Goal: Information Seeking & Learning: Find specific fact

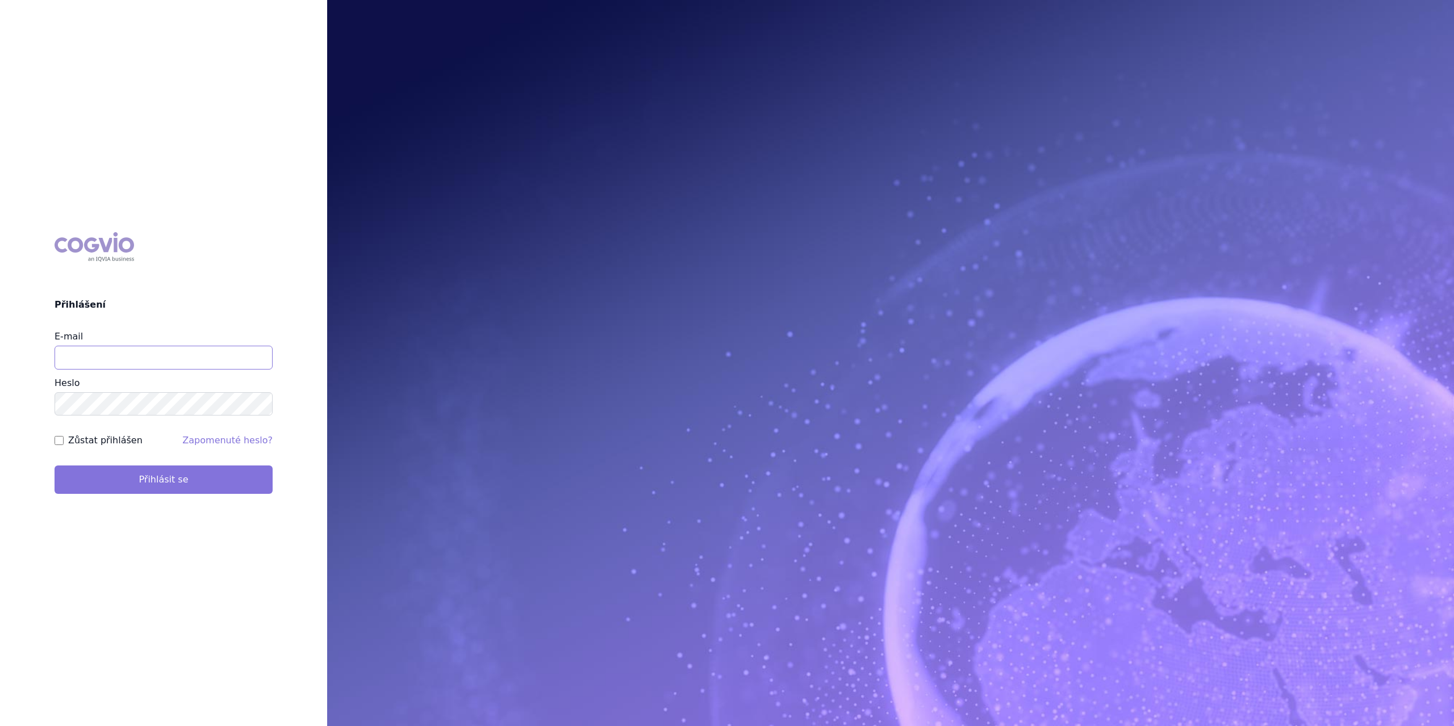
type input "marek.krajcovic@medochemie.com"
click at [158, 476] on button "Přihlásit se" at bounding box center [164, 480] width 218 height 28
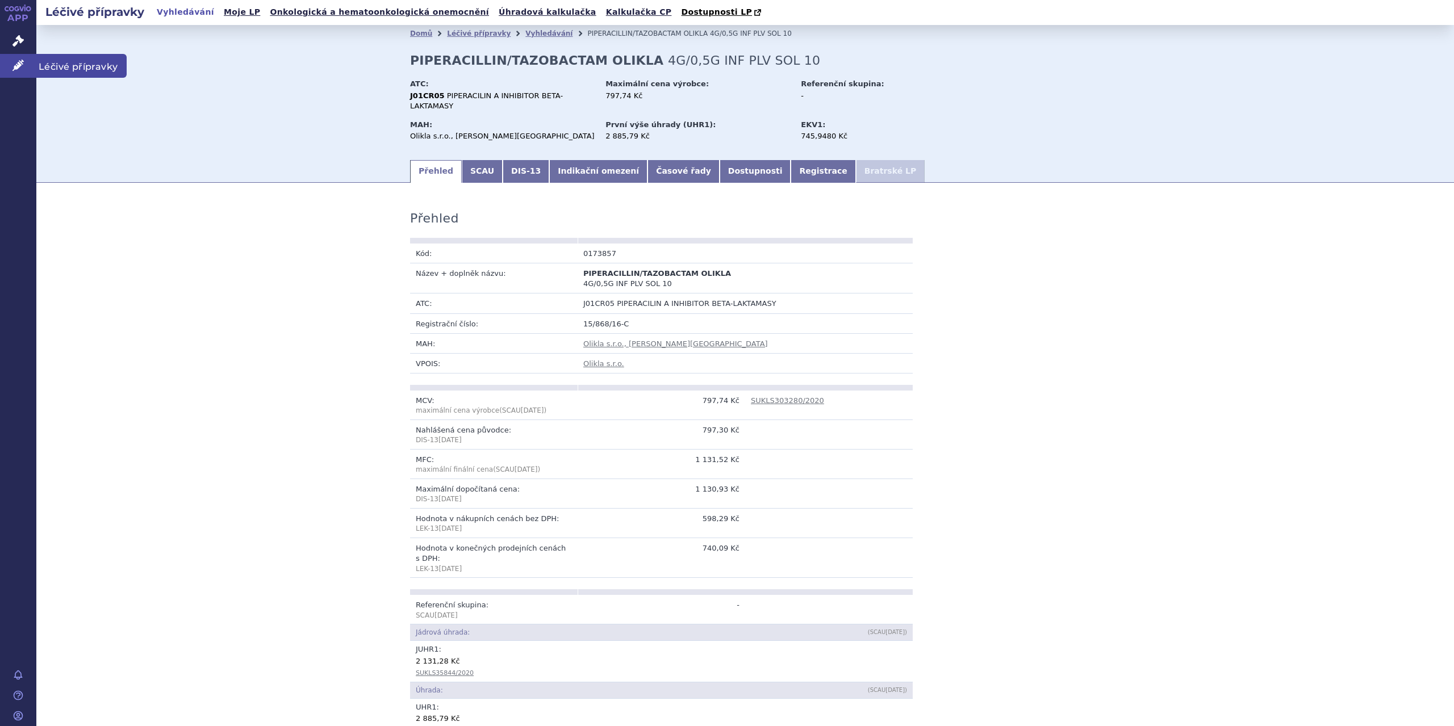
click at [14, 63] on icon at bounding box center [17, 65] width 11 height 11
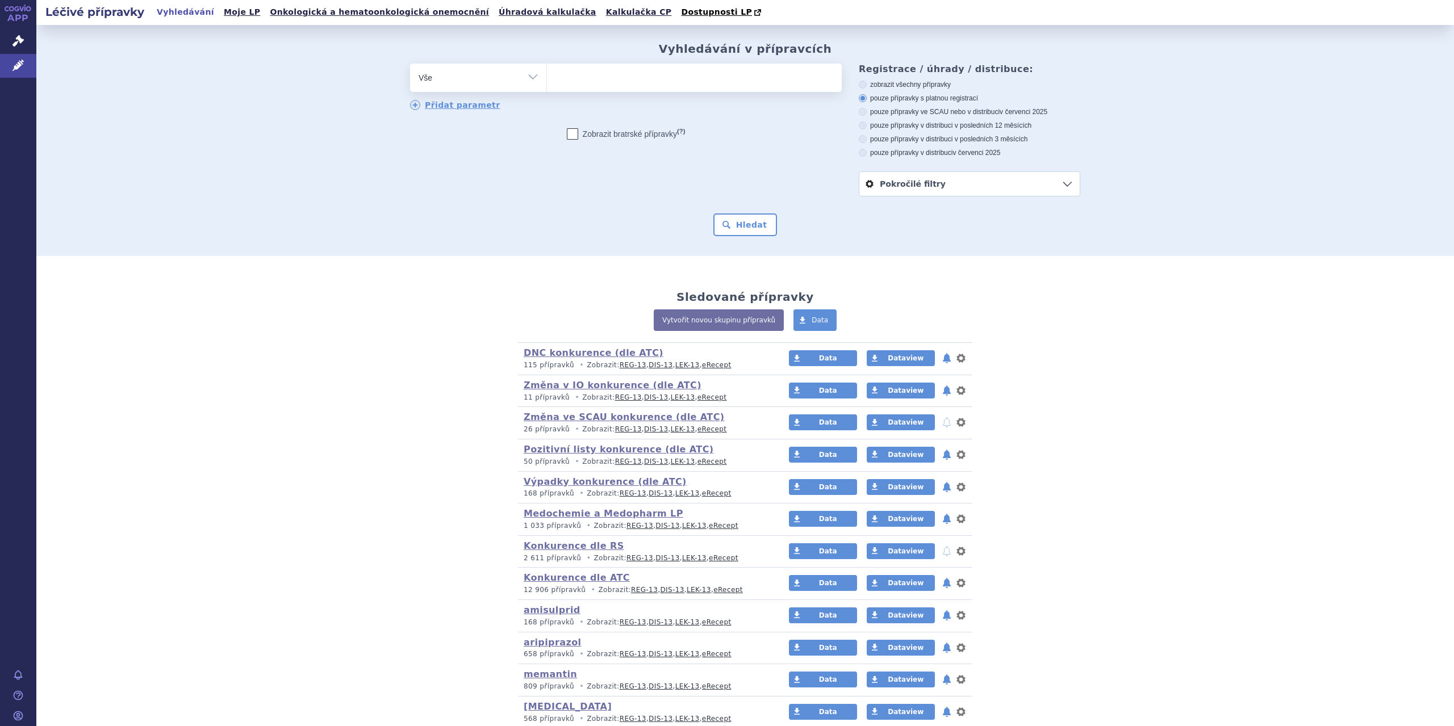
drag, startPoint x: 0, startPoint y: 0, endPoint x: 534, endPoint y: 79, distance: 539.5
click at [534, 79] on select "Vše Přípravek/SUKL kód MAH VPOIS ATC/Aktivní látka Léková forma Síla" at bounding box center [478, 77] width 136 height 26
select select "filter-atc-group"
click at [410, 64] on select "Vše Přípravek/SUKL kód MAH VPOIS ATC/Aktivní látka Léková forma Síla" at bounding box center [478, 77] width 136 height 26
click at [573, 82] on ul at bounding box center [694, 76] width 295 height 24
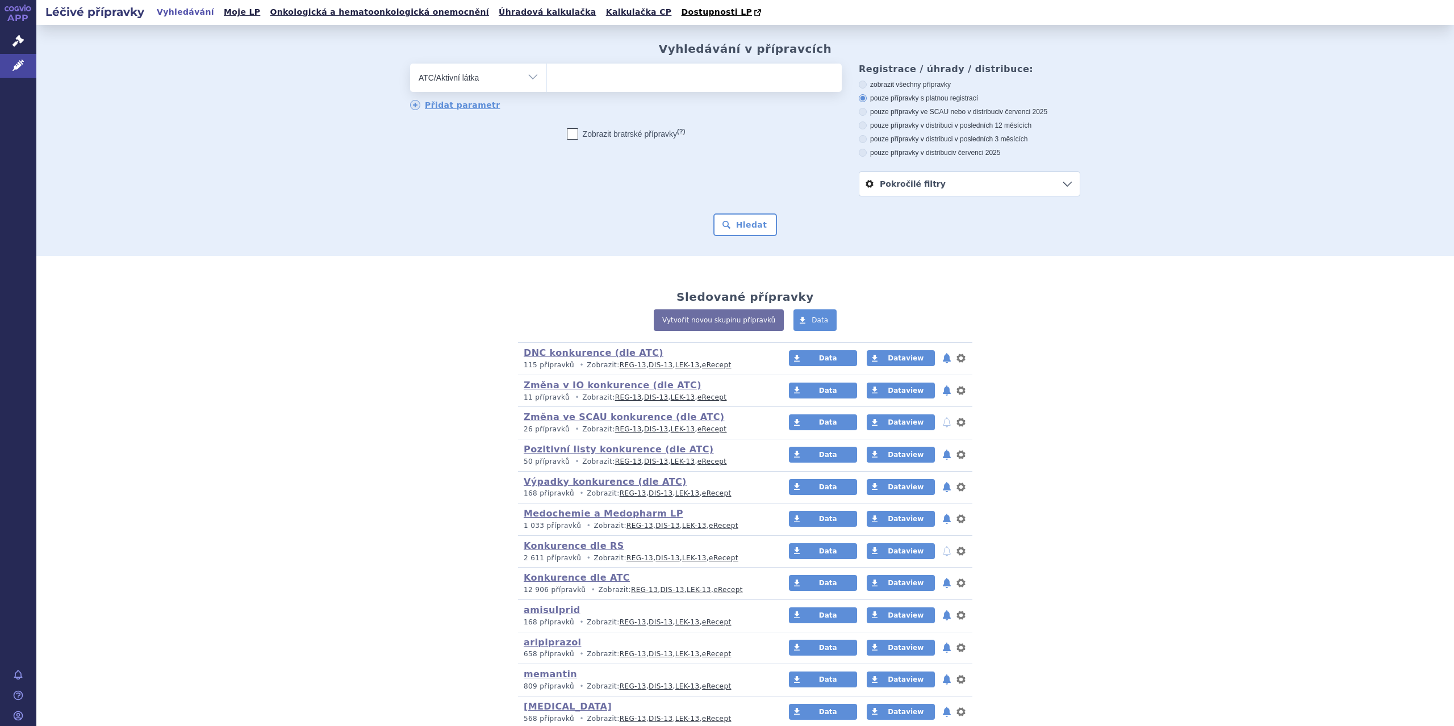
click at [547, 82] on select at bounding box center [546, 77] width 1 height 28
type input "rivaroxaban"
select select "B01AF01"
click at [735, 219] on button "Hledat" at bounding box center [745, 224] width 64 height 23
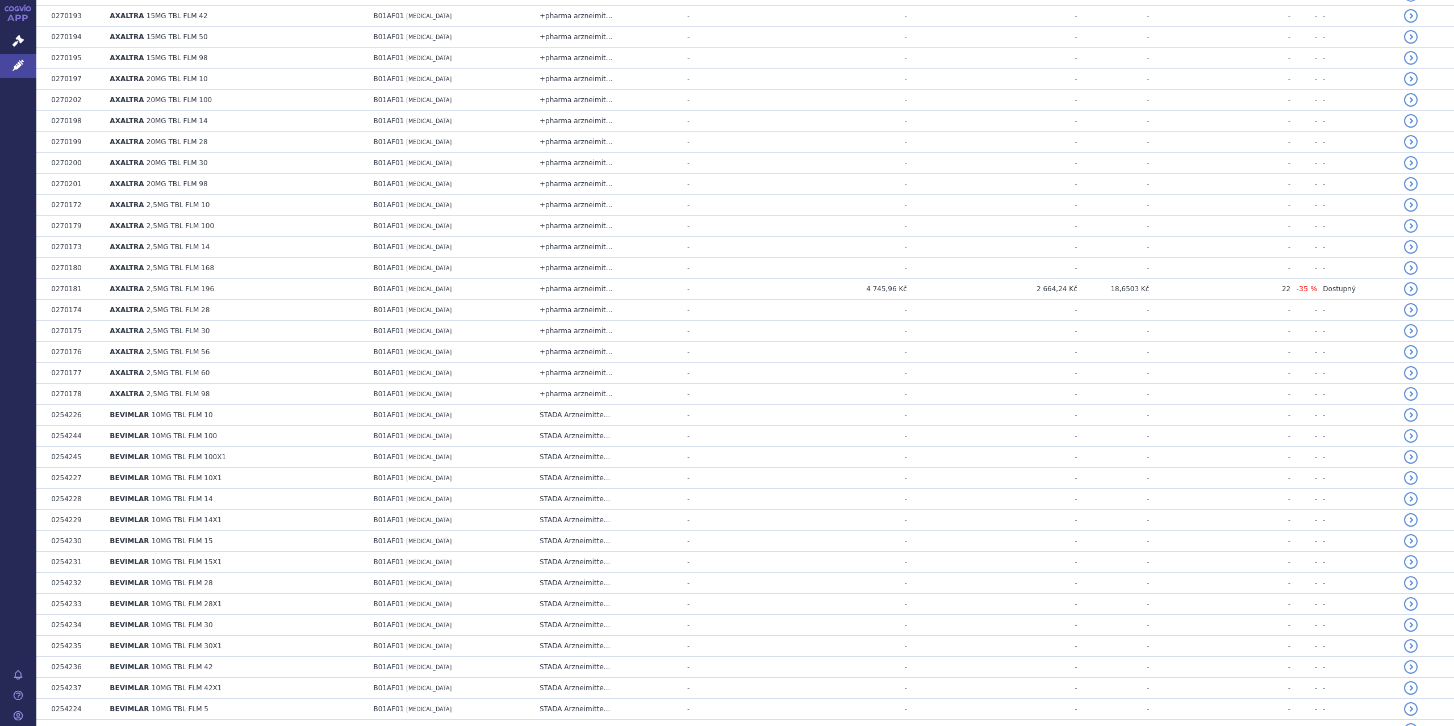
scroll to position [595, 0]
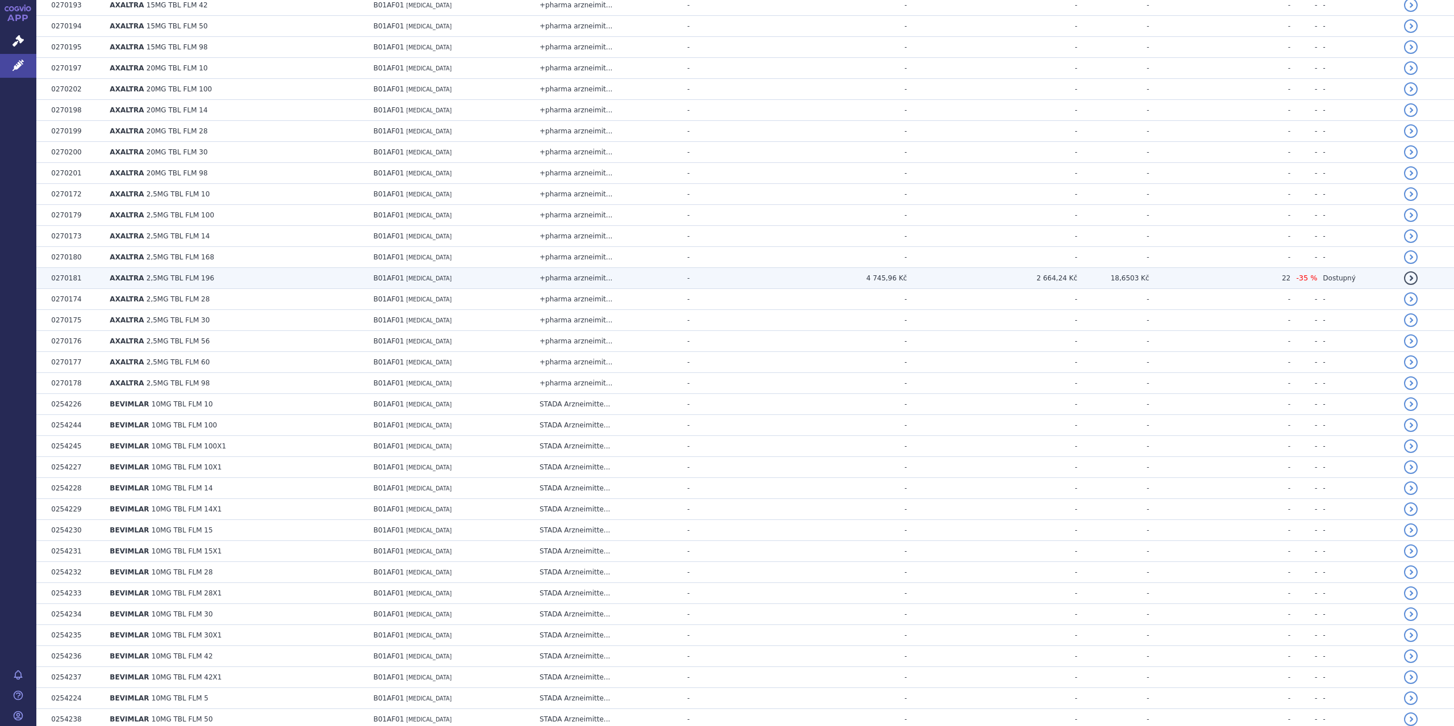
click at [1077, 277] on td "2 664,24 Kč" at bounding box center [992, 278] width 170 height 21
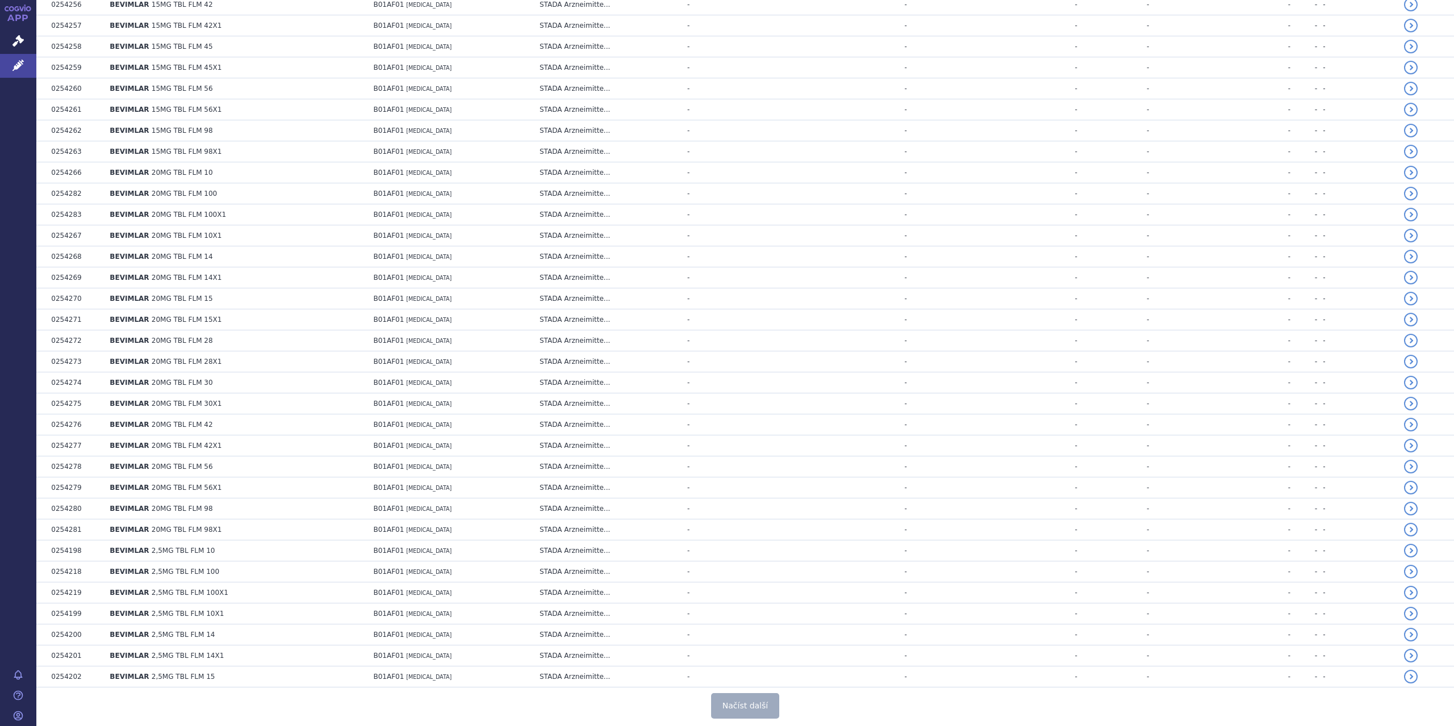
scroll to position [1776, 0]
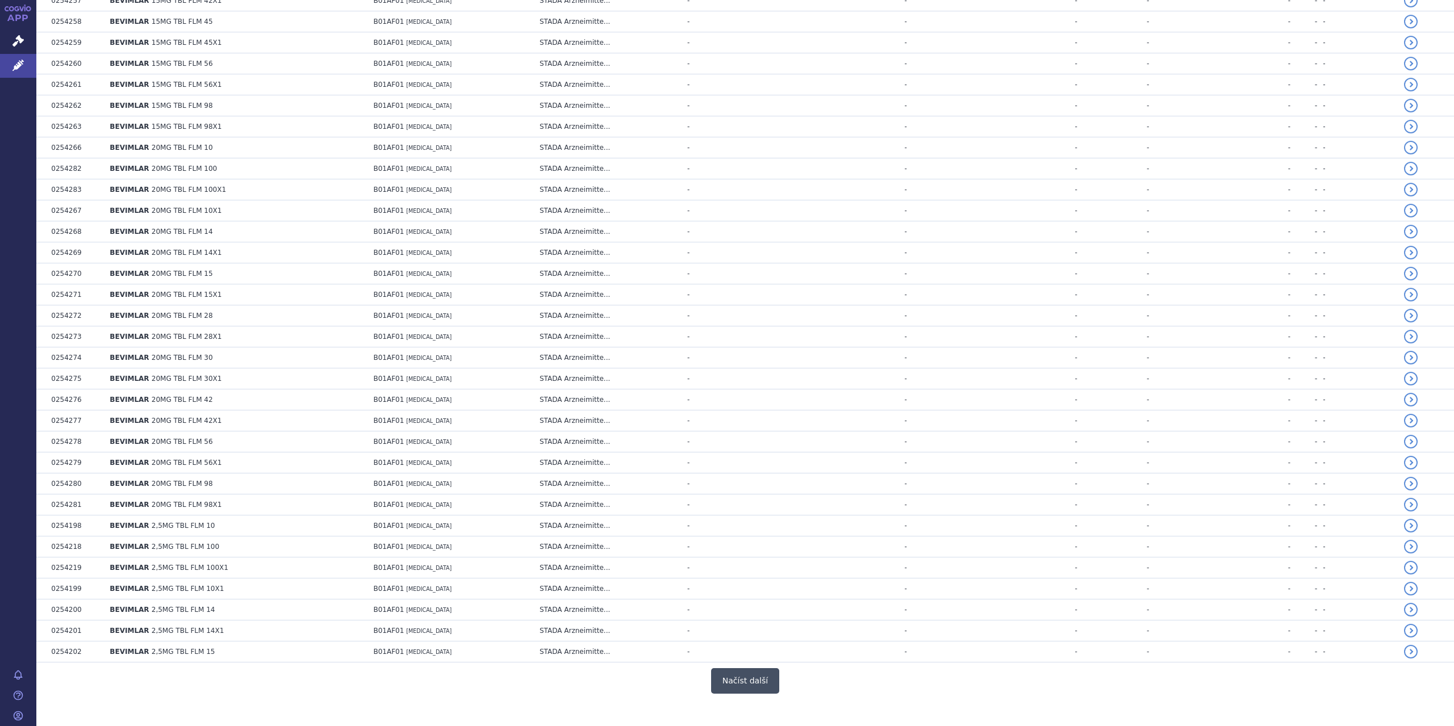
click at [761, 668] on button "Načíst další" at bounding box center [745, 681] width 68 height 26
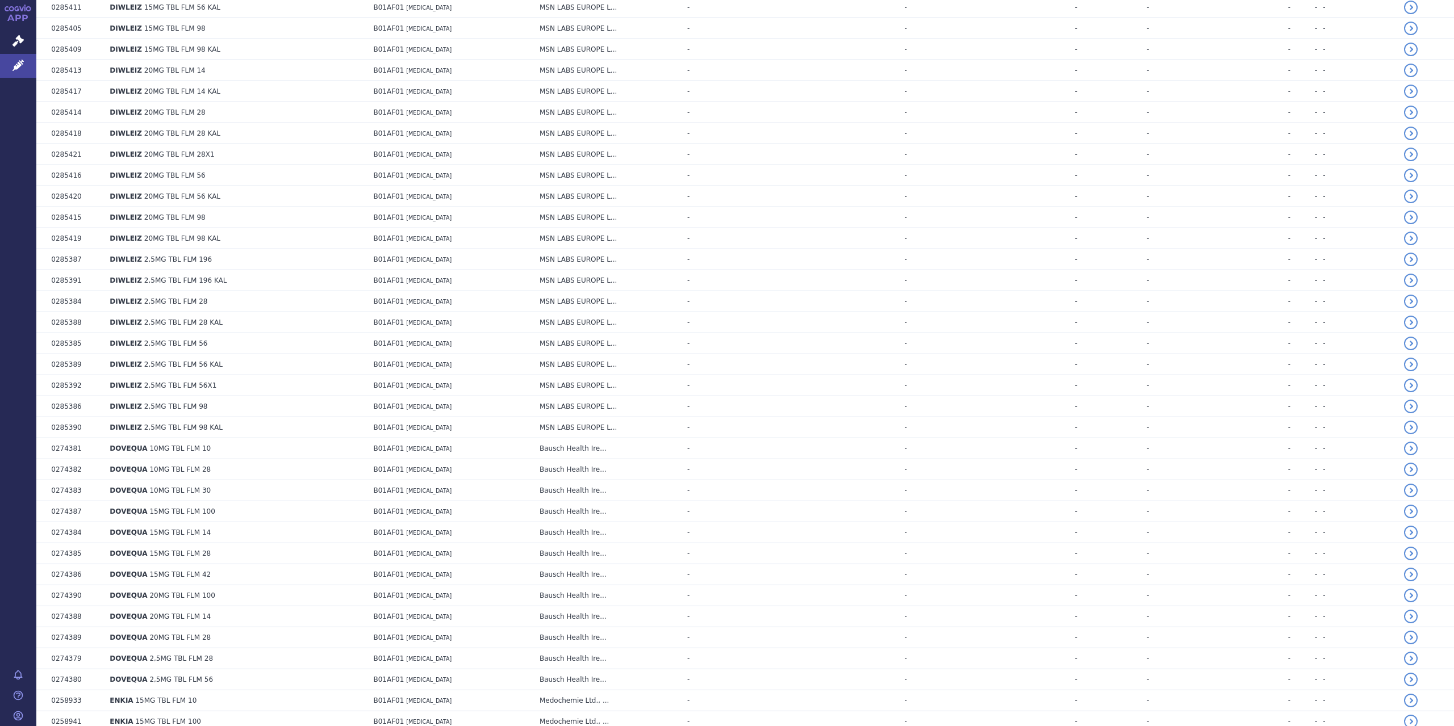
scroll to position [3858, 0]
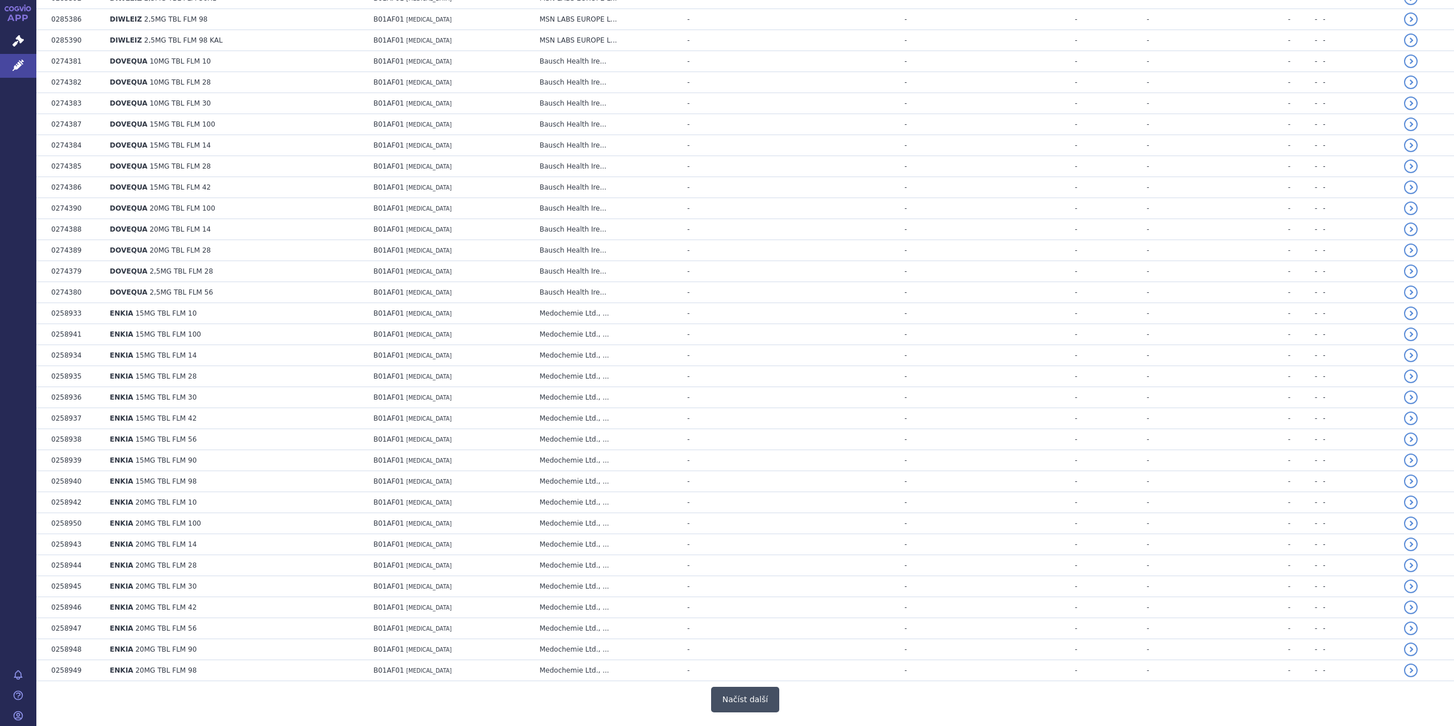
click at [729, 687] on button "Načíst další" at bounding box center [745, 700] width 68 height 26
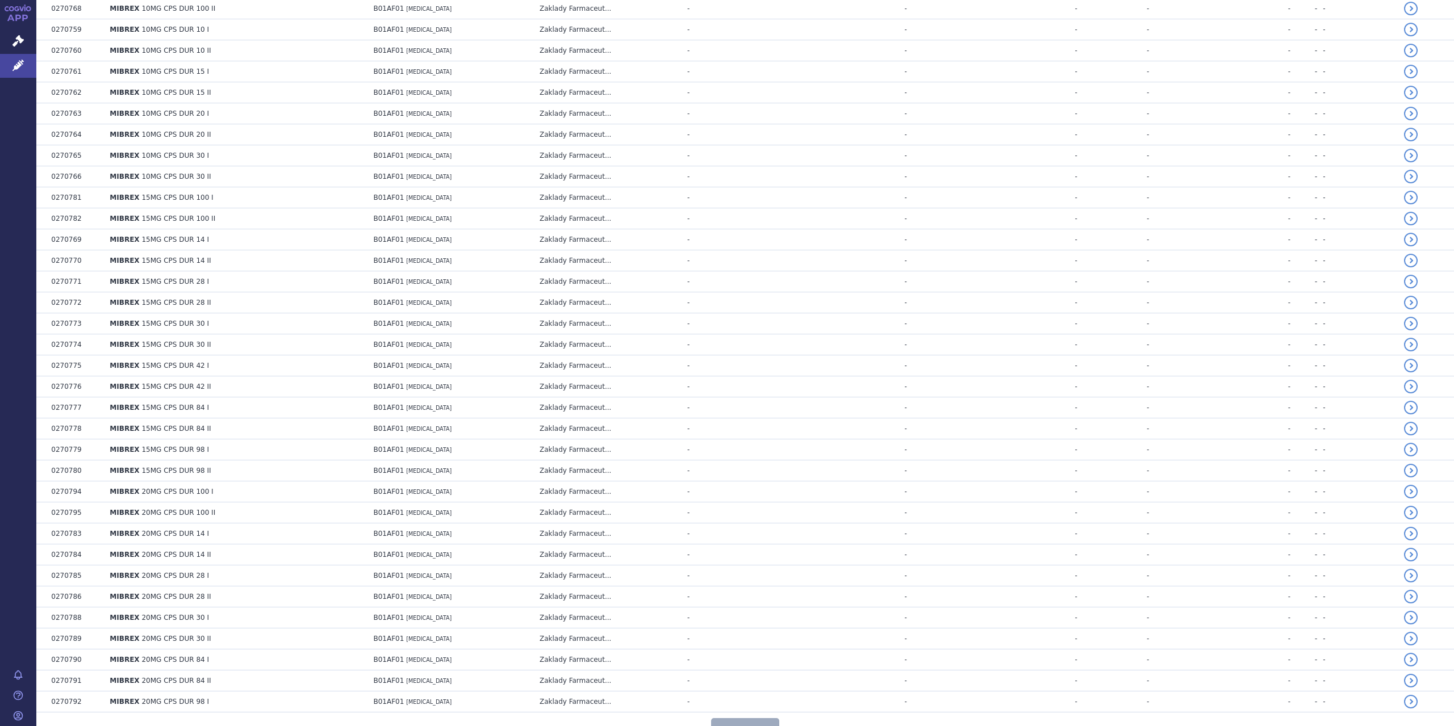
scroll to position [5939, 0]
drag, startPoint x: 759, startPoint y: 664, endPoint x: 756, endPoint y: 655, distance: 9.5
click at [757, 706] on button "Načíst další" at bounding box center [745, 719] width 68 height 26
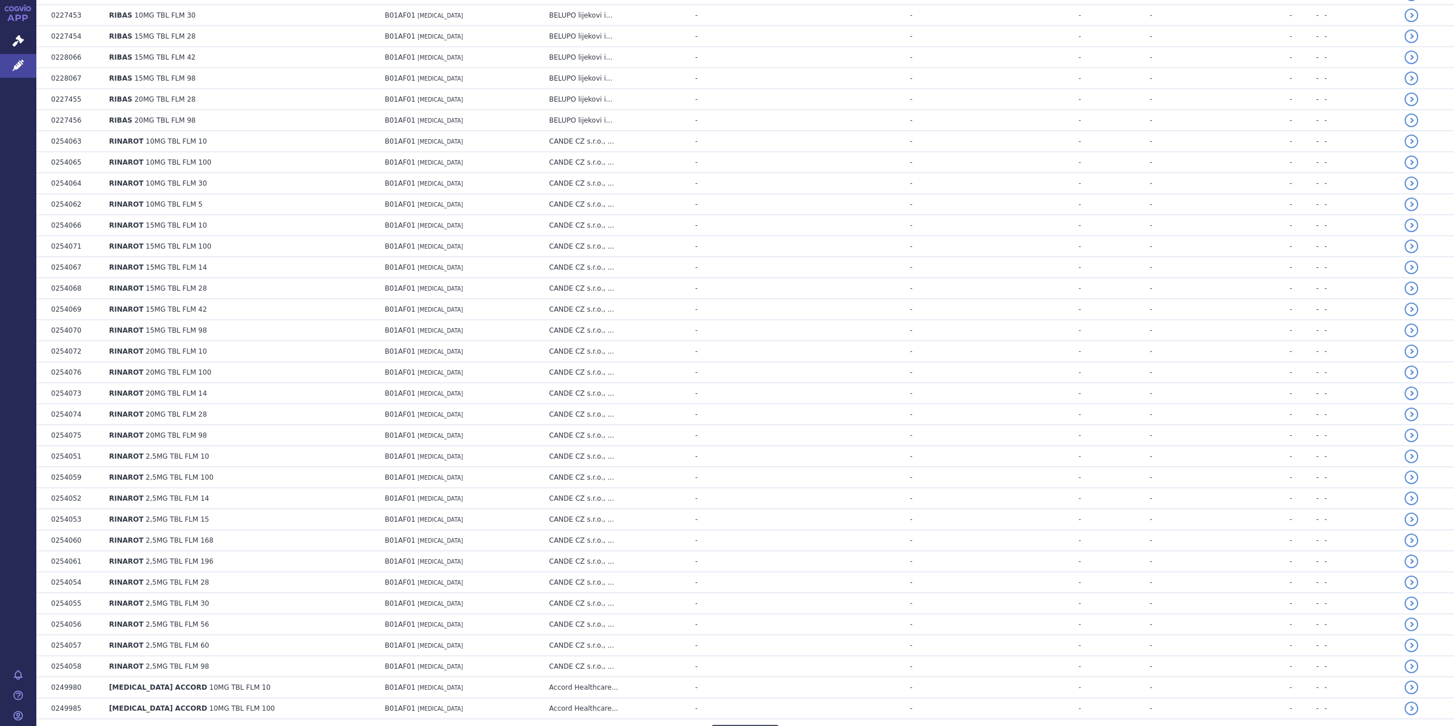
click at [736, 725] on button "Načíst další" at bounding box center [745, 738] width 68 height 26
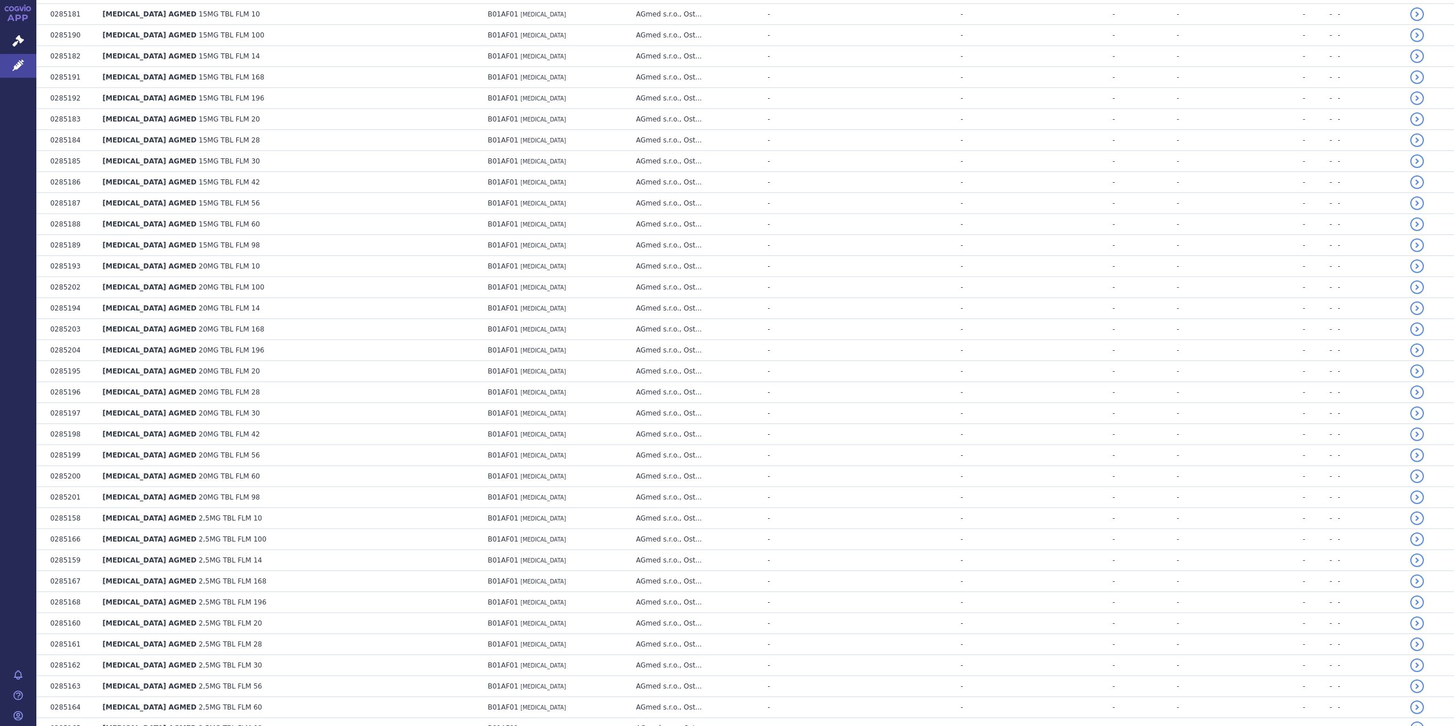
scroll to position [10104, 0]
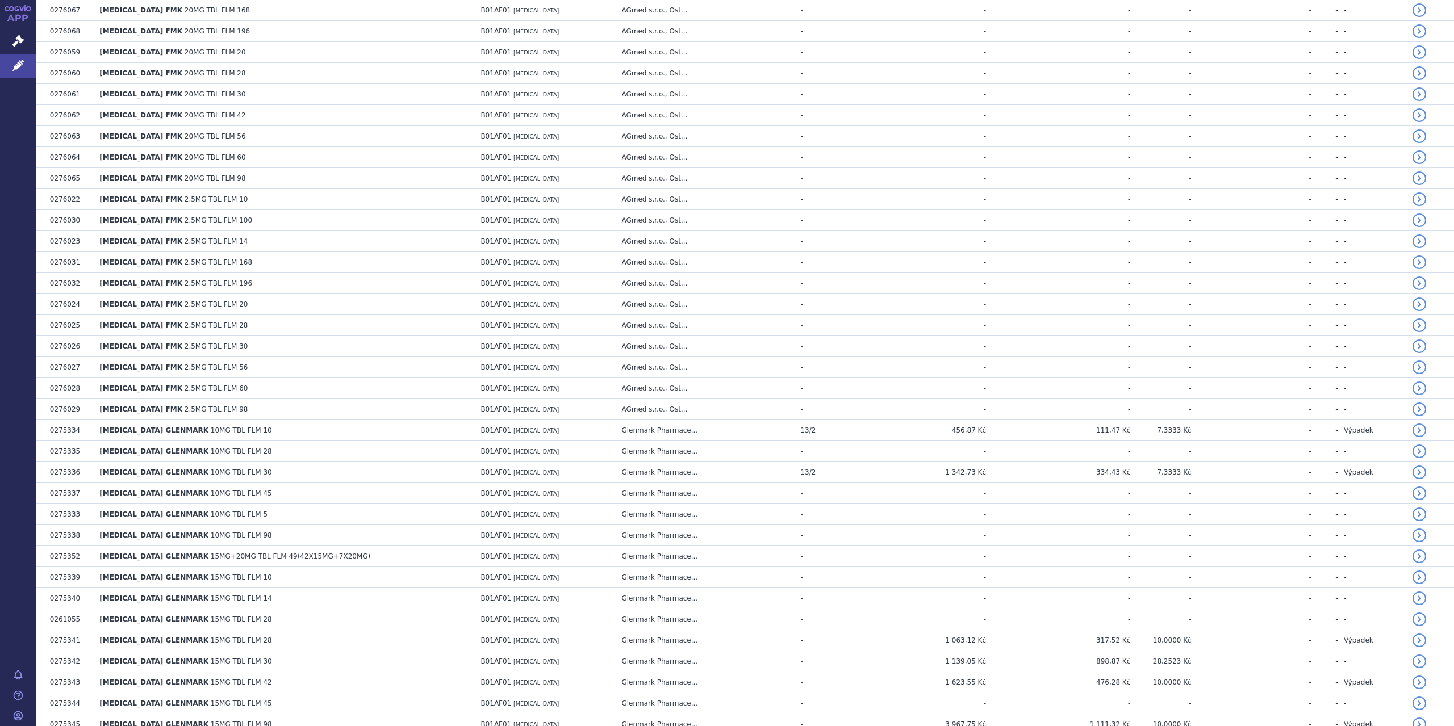
scroll to position [11512, 0]
